Goal: Browse casually: Explore the website without a specific task or goal

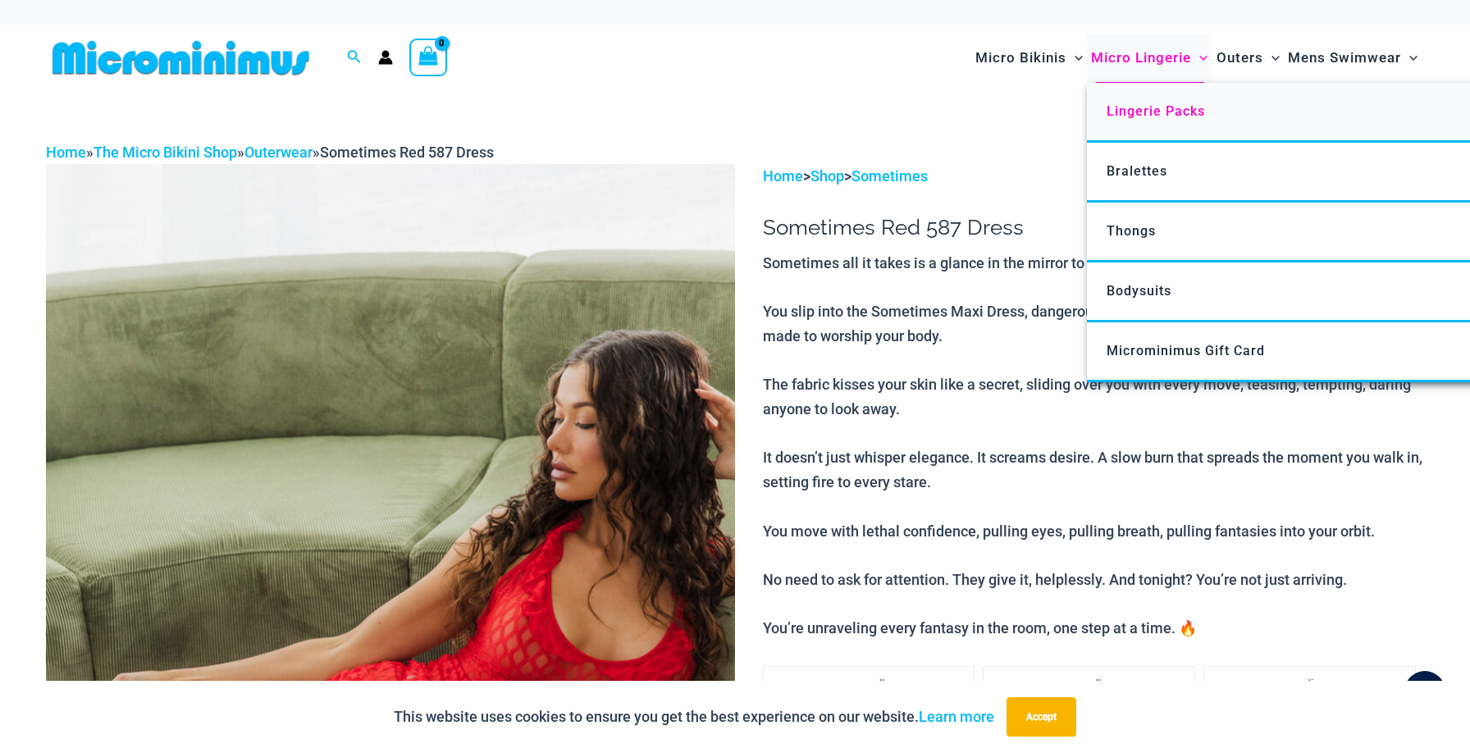
click at [1130, 107] on span "Lingerie Packs" at bounding box center [1156, 111] width 98 height 16
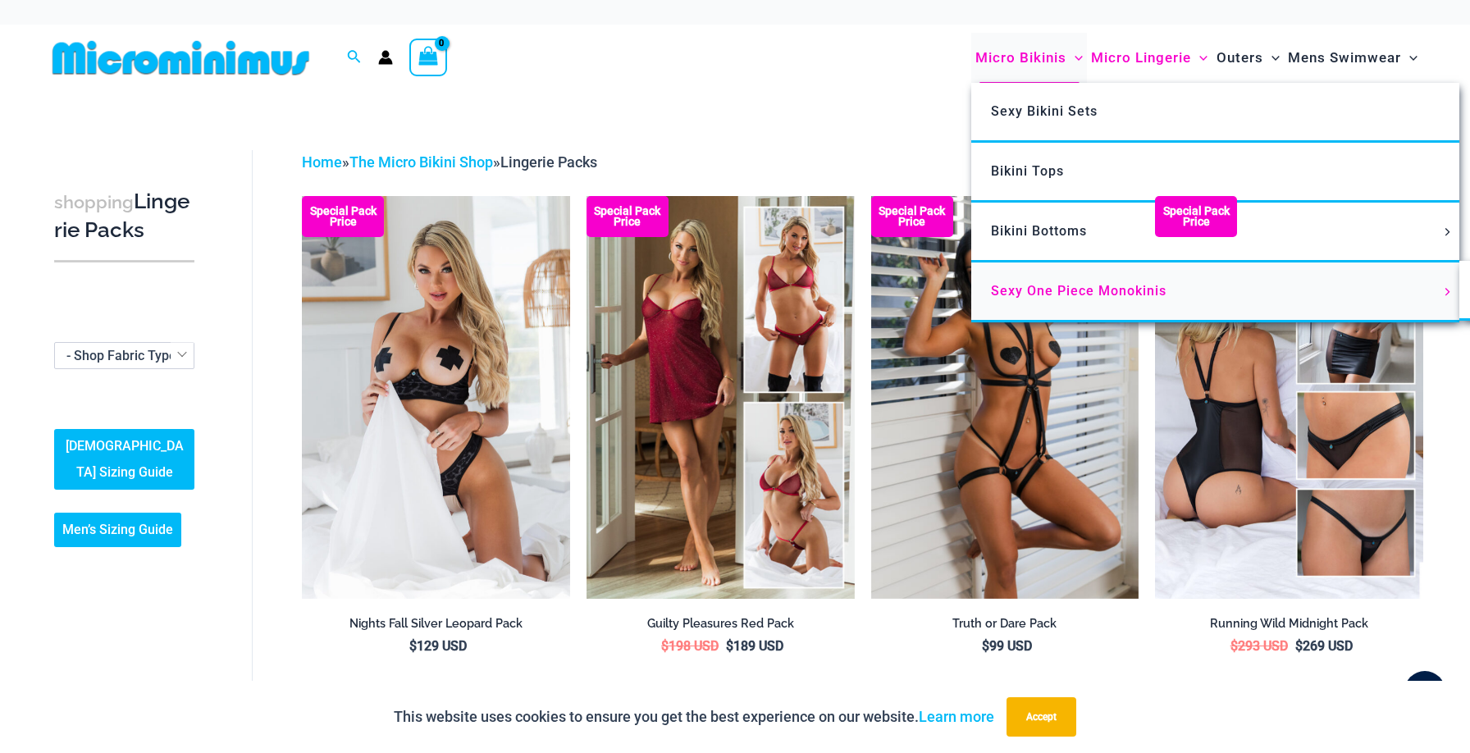
click at [1025, 290] on span "Sexy One Piece Monokinis" at bounding box center [1079, 291] width 176 height 16
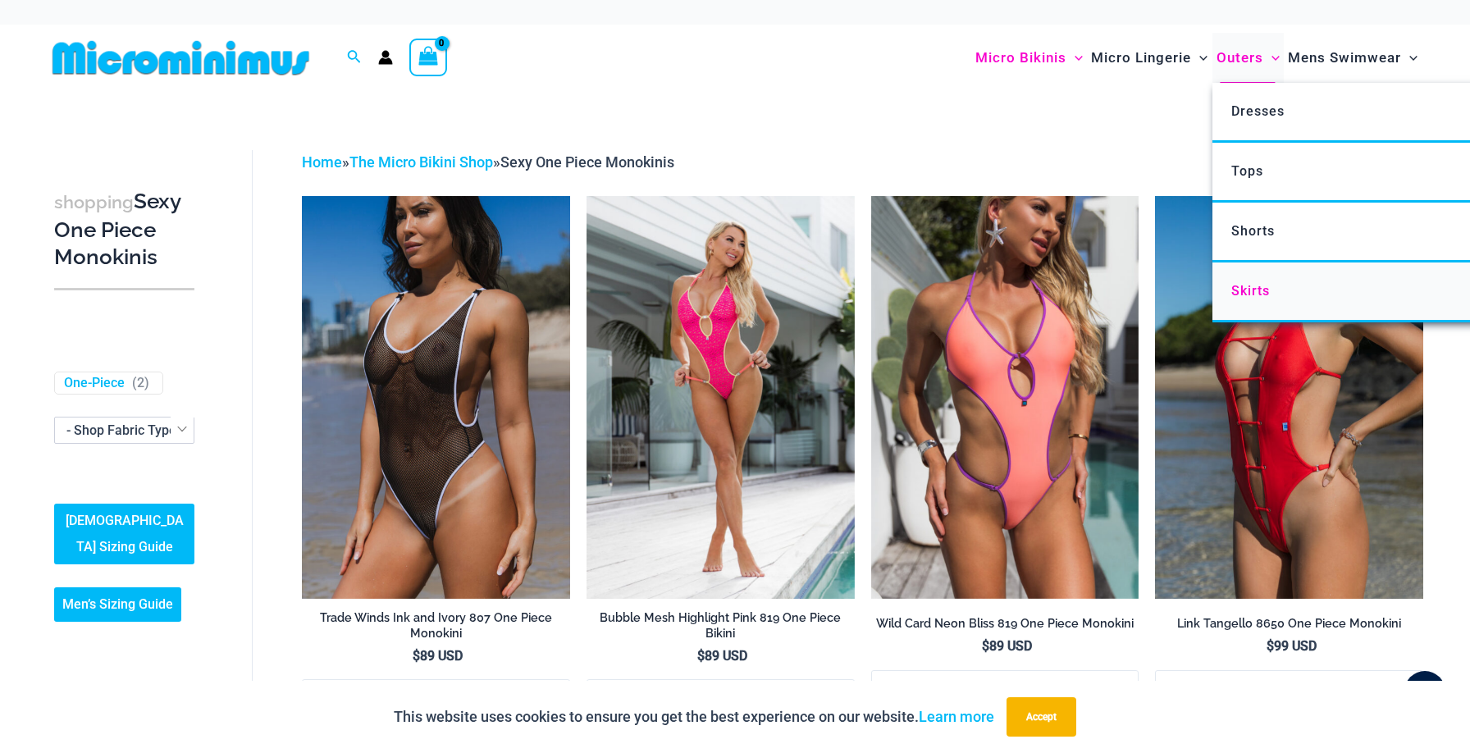
click at [1239, 285] on span "Skirts" at bounding box center [1250, 291] width 39 height 16
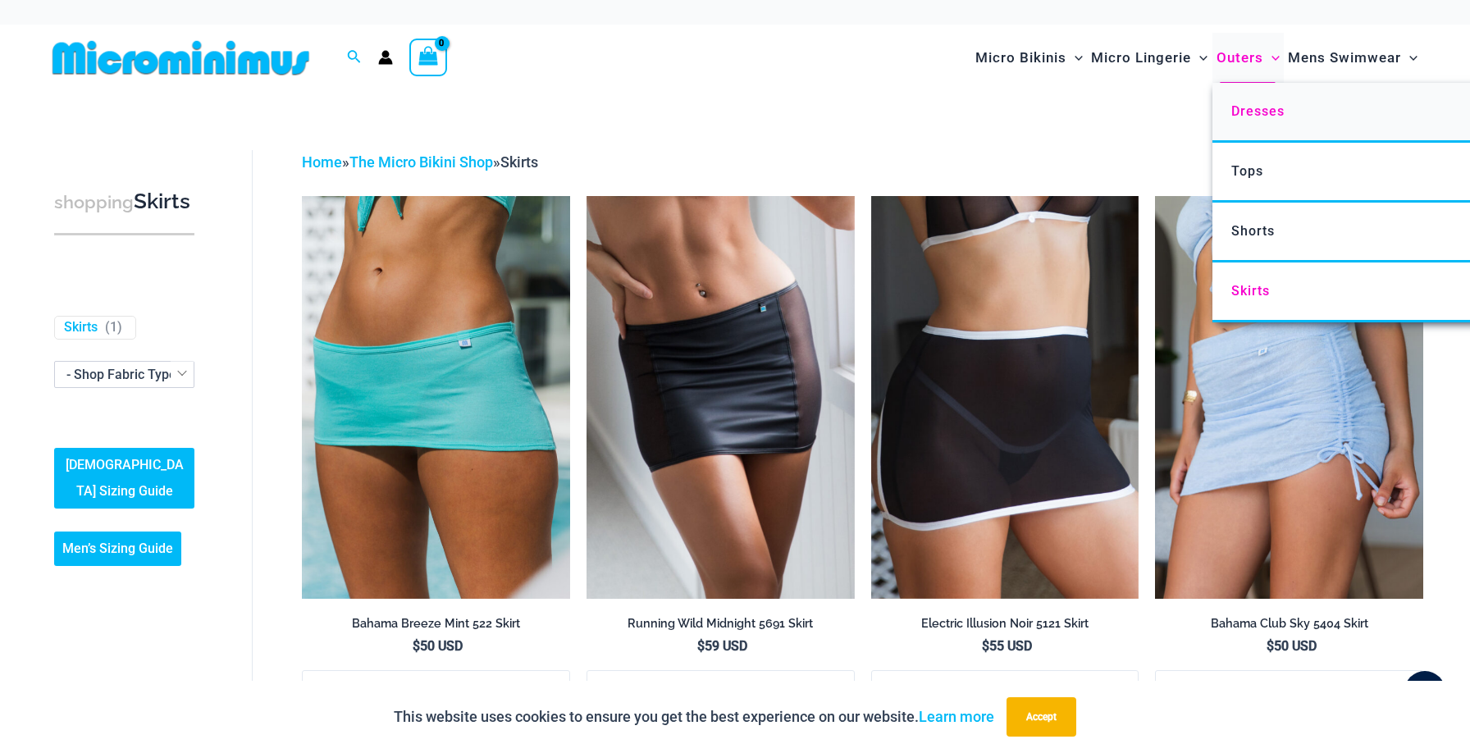
click at [1246, 113] on span "Dresses" at bounding box center [1257, 111] width 53 height 16
